Goal: Check status: Check status

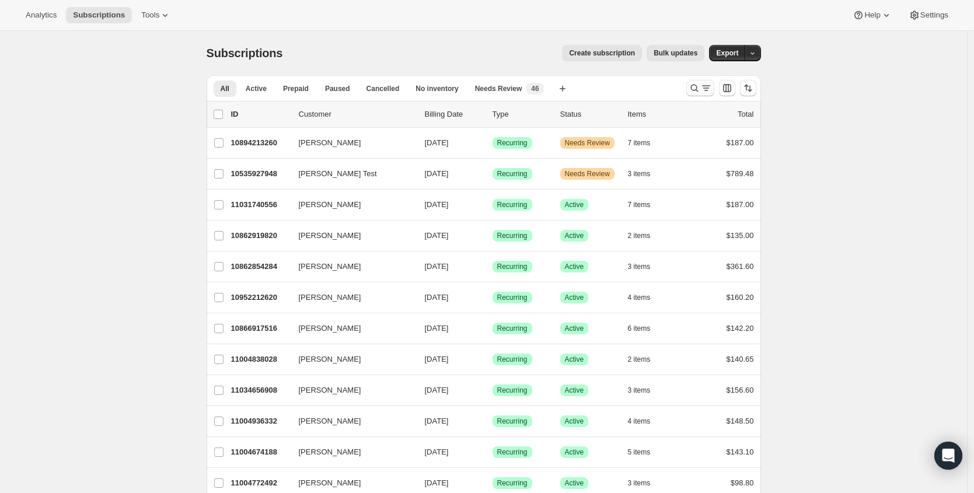
click at [685, 92] on div at bounding box center [720, 87] width 79 height 23
click at [695, 87] on icon "Search and filter results" at bounding box center [694, 88] width 12 height 12
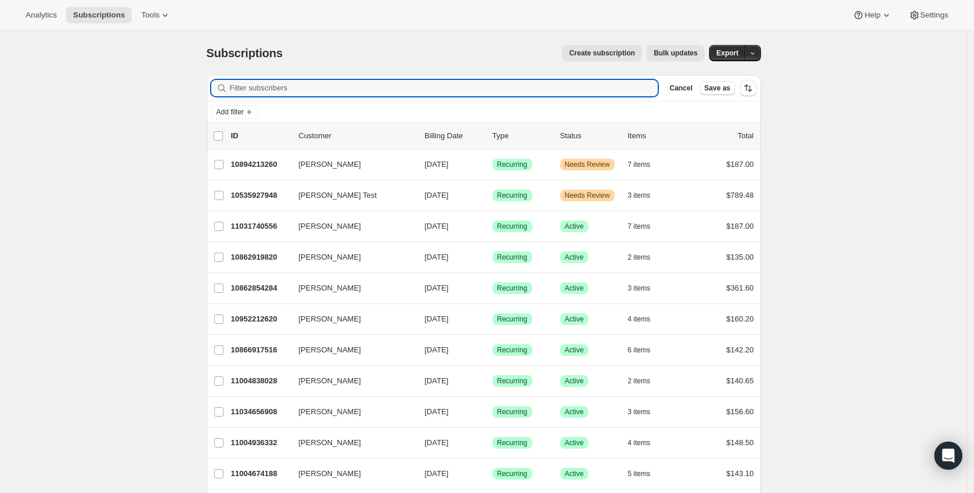
paste input "[DOMAIN_NAME][EMAIL_ADDRESS][DOMAIN_NAME]"
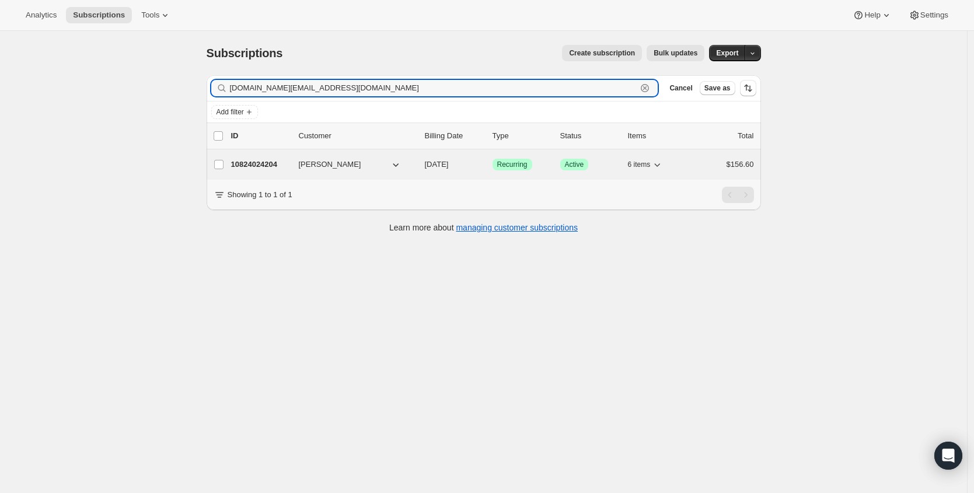
type input "[DOMAIN_NAME][EMAIL_ADDRESS][DOMAIN_NAME]"
click at [251, 165] on p "10824024204" at bounding box center [260, 165] width 58 height 12
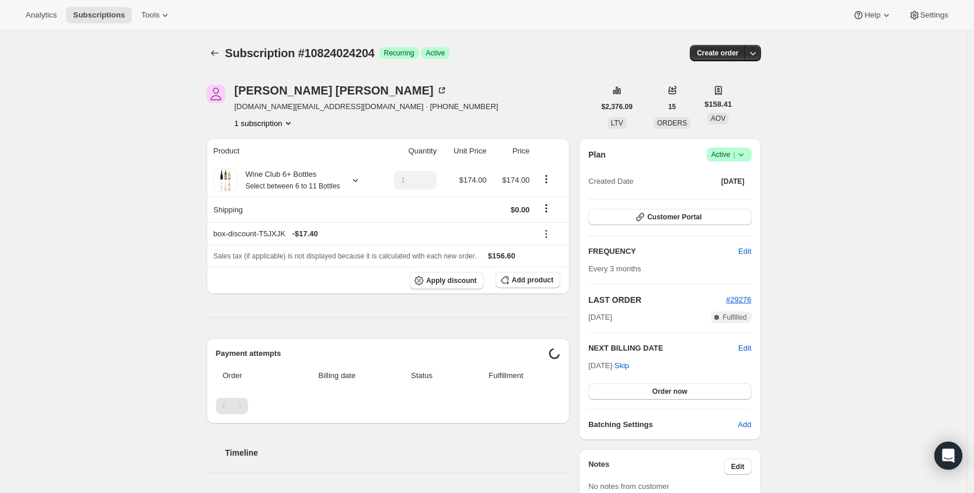
click at [743, 164] on div "Plan Success Active | Created Date [DATE]" at bounding box center [669, 169] width 163 height 42
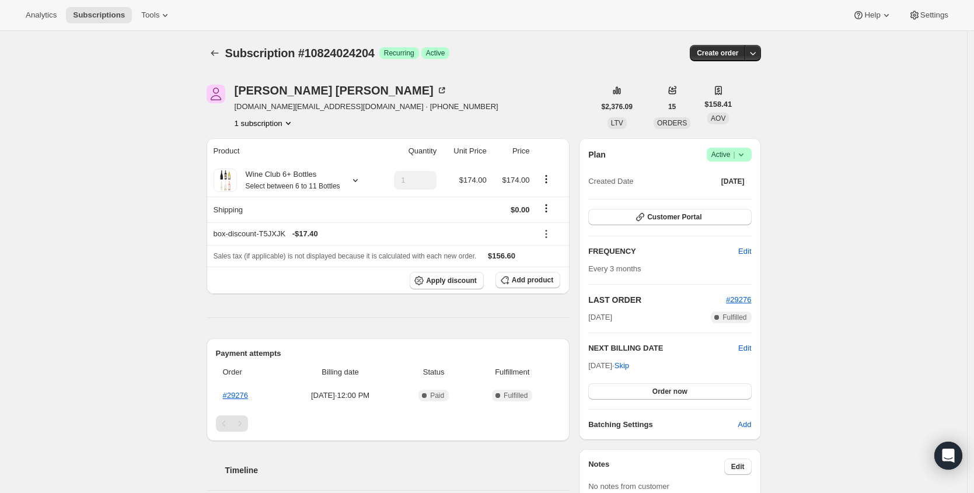
click at [742, 150] on icon at bounding box center [741, 155] width 12 height 12
click at [727, 204] on button "Cancel subscription" at bounding box center [728, 197] width 73 height 19
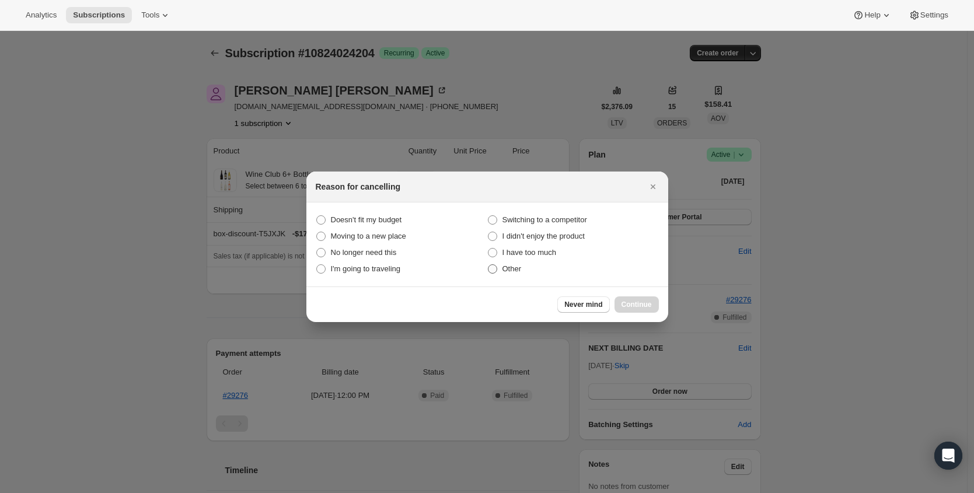
click at [520, 269] on span "Other" at bounding box center [511, 268] width 19 height 9
click at [488, 265] on input "Other" at bounding box center [488, 264] width 1 height 1
radio input "true"
click at [659, 308] on div "Never mind Continue" at bounding box center [487, 304] width 362 height 36
click at [641, 306] on span "Continue" at bounding box center [636, 304] width 30 height 9
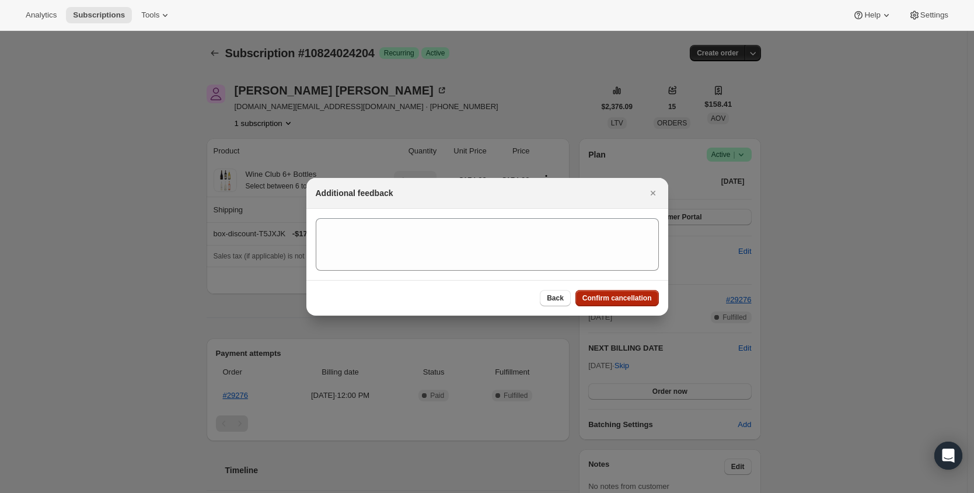
click at [641, 304] on button "Confirm cancellation" at bounding box center [616, 298] width 83 height 16
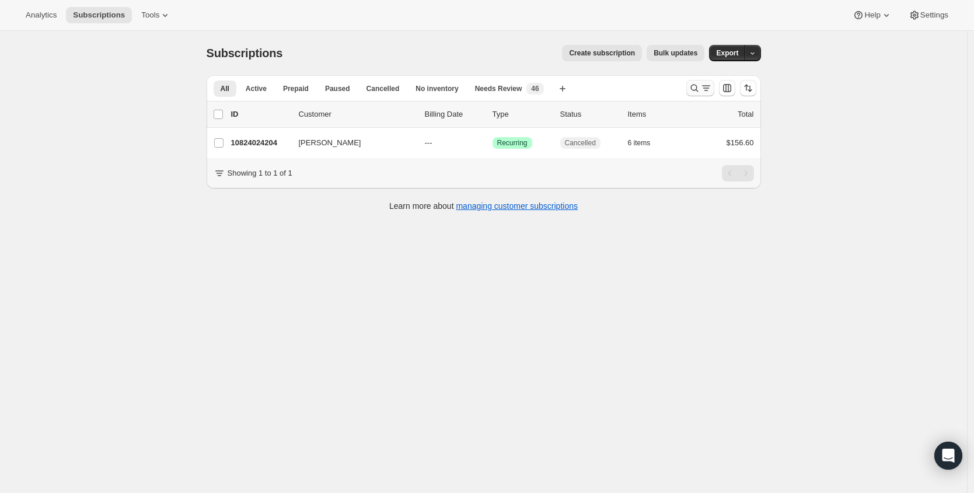
click at [705, 90] on icon "Search and filter results" at bounding box center [706, 88] width 12 height 12
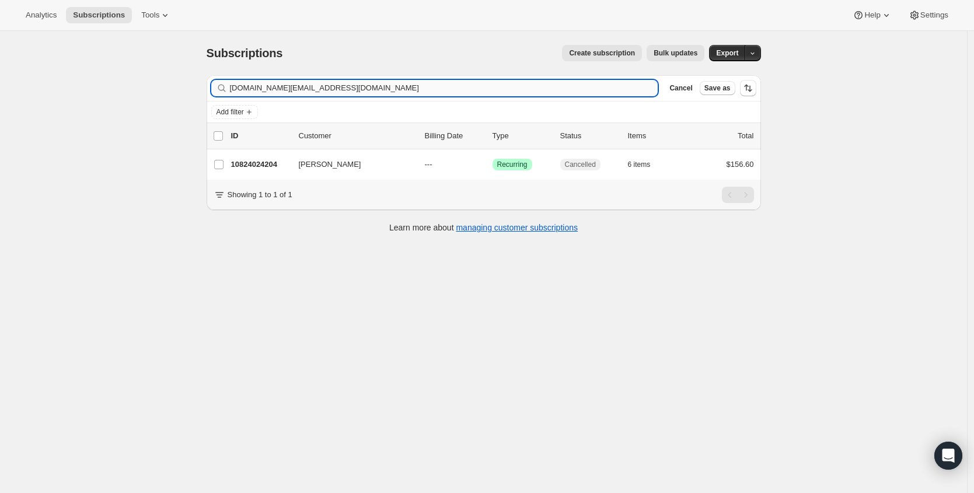
click at [476, 94] on input "[DOMAIN_NAME][EMAIL_ADDRESS][DOMAIN_NAME]" at bounding box center [444, 88] width 428 height 16
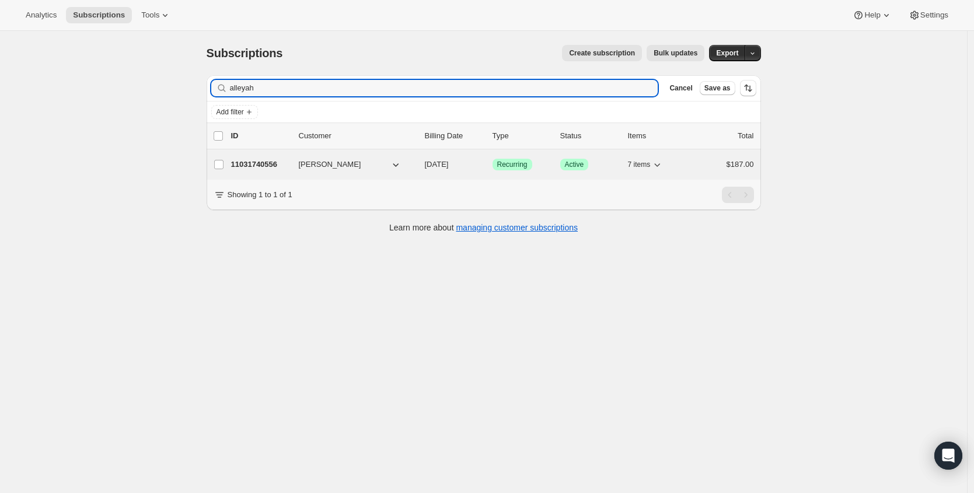
type input "alleyah"
click at [263, 169] on p "11031740556" at bounding box center [260, 165] width 58 height 12
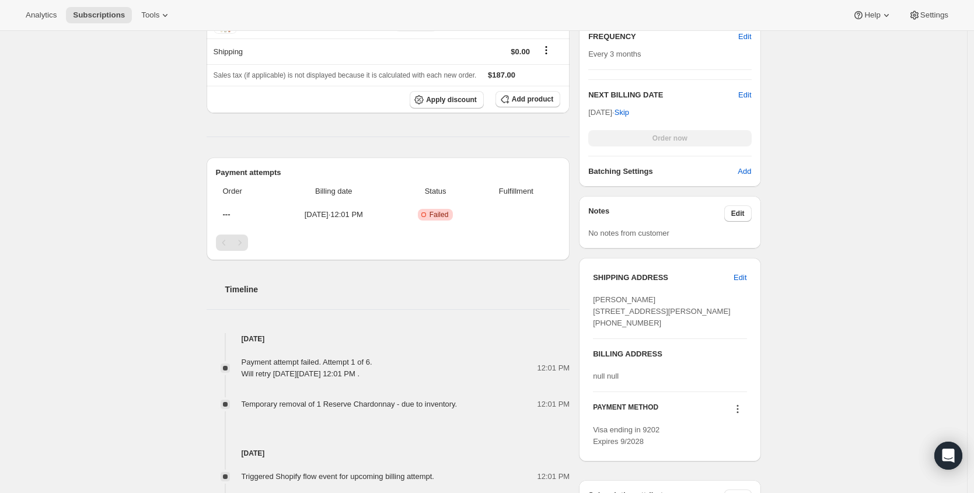
scroll to position [347, 0]
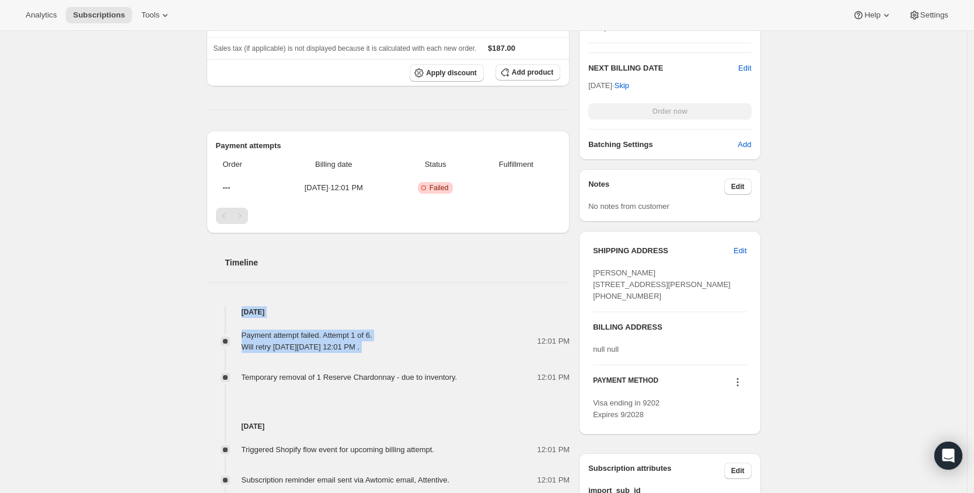
drag, startPoint x: 247, startPoint y: 322, endPoint x: 447, endPoint y: 358, distance: 203.9
click at [447, 358] on div "[DATE] Payment attempt failed. Attempt 1 of 6. Will retry [DATE][DATE] 12:01 PM…" at bounding box center [388, 344] width 363 height 77
copy div "[DATE] Payment attempt failed. Attempt 1 of 6. Will retry [DATE][DATE] 12:01 PM…"
